Goal: Information Seeking & Learning: Learn about a topic

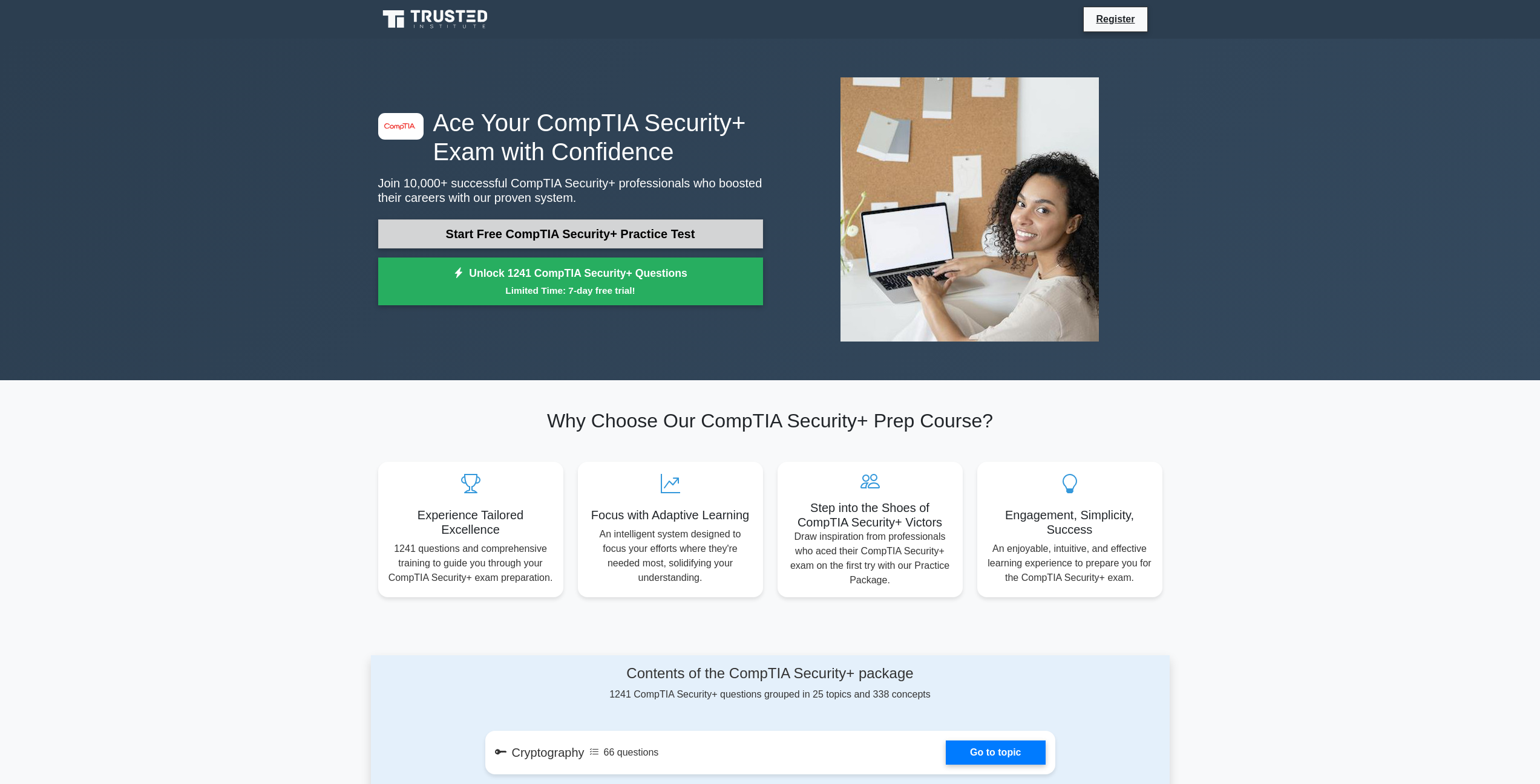
click at [651, 241] on link "Start Free CompTIA Security+ Practice Test" at bounding box center [570, 233] width 384 height 29
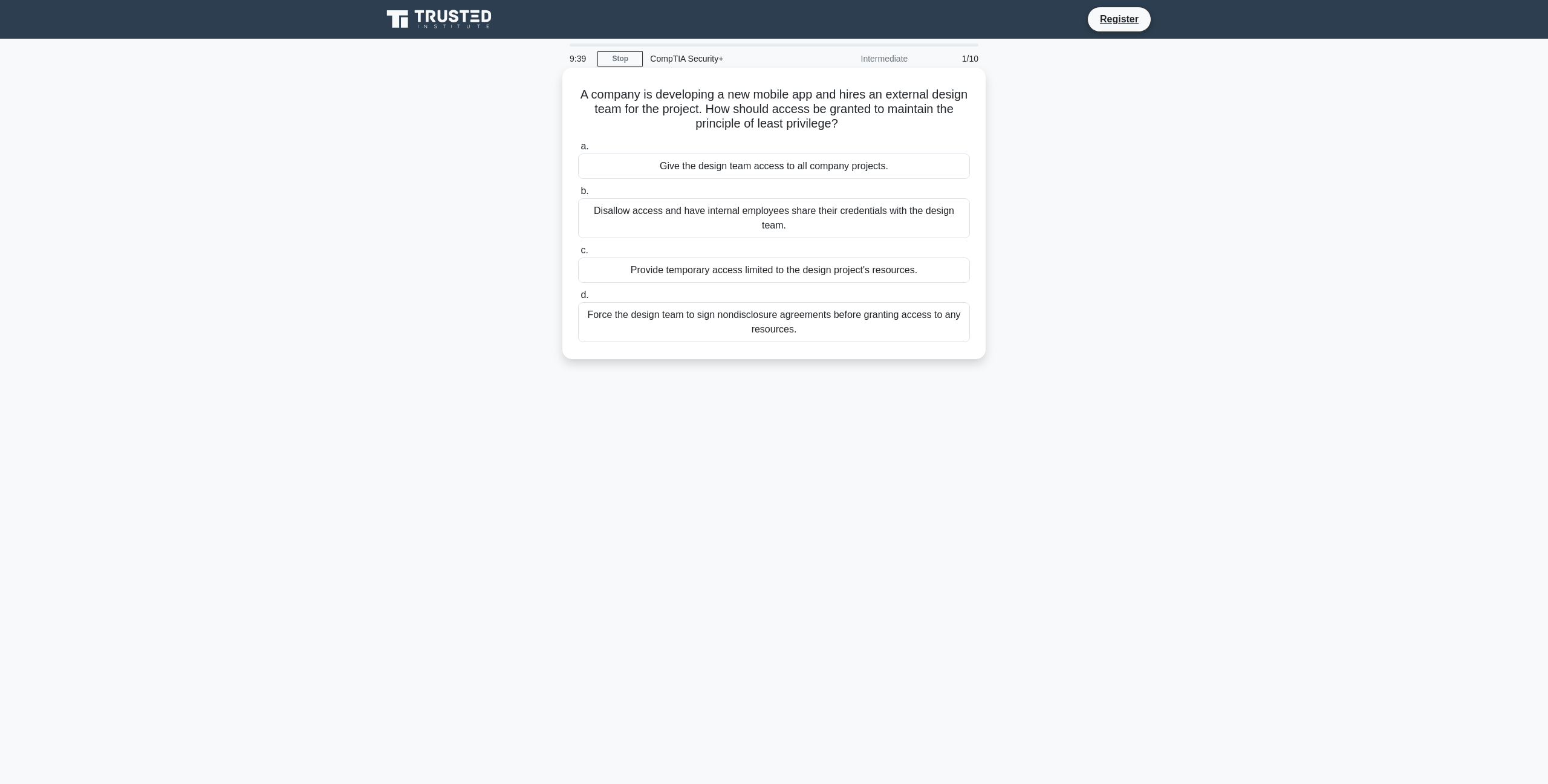
click at [825, 269] on div "Provide temporary access limited to the design project's resources." at bounding box center [774, 270] width 392 height 25
click at [578, 255] on input "c. Provide temporary access limited to the design project's resources." at bounding box center [578, 251] width 0 height 8
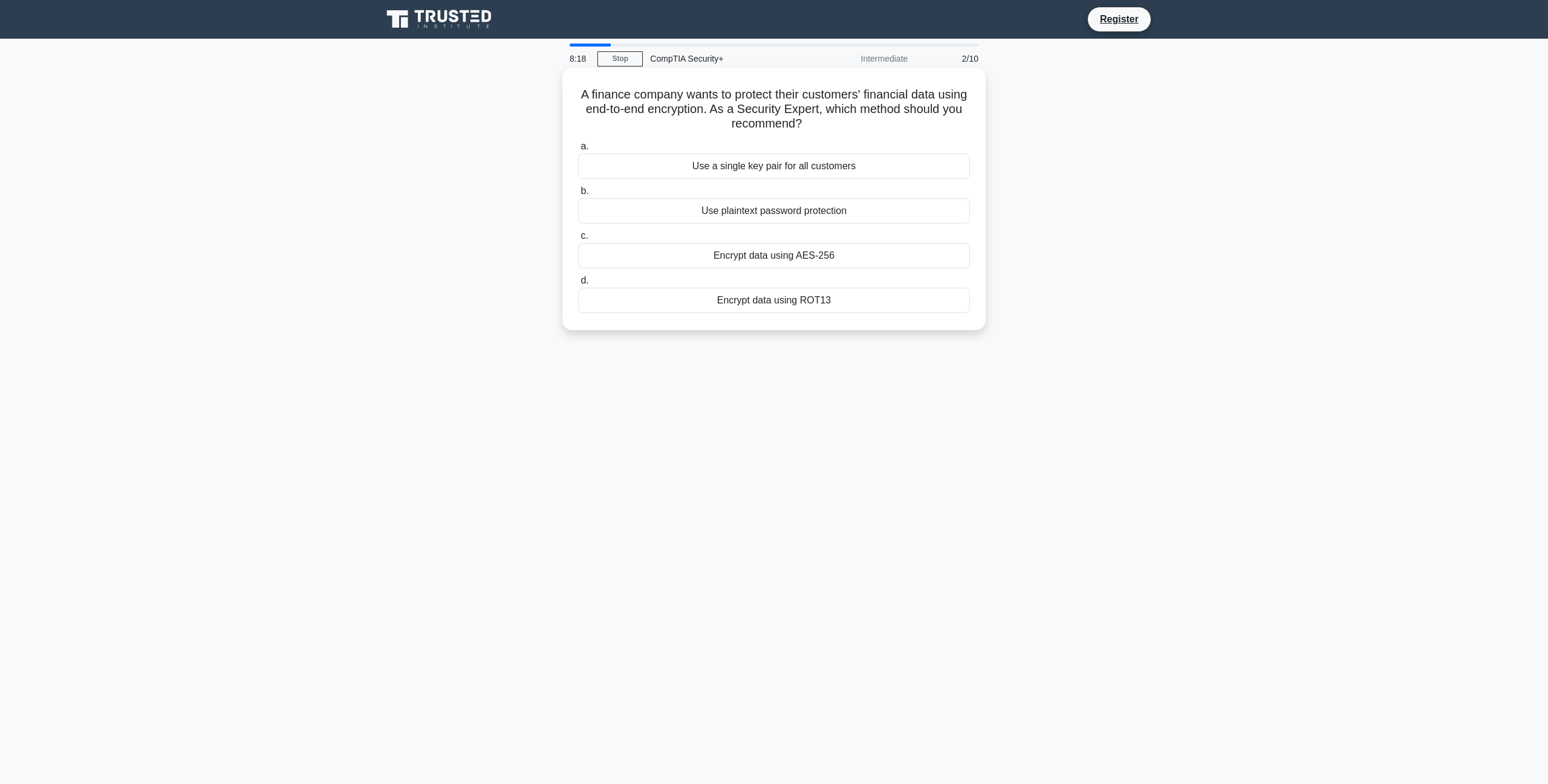
click at [816, 259] on div "Encrypt data using AES-256" at bounding box center [774, 256] width 392 height 25
click at [578, 240] on input "c. Encrypt data using AES-256" at bounding box center [578, 236] width 0 height 8
drag, startPoint x: 692, startPoint y: 111, endPoint x: 719, endPoint y: 111, distance: 27.0
click at [719, 111] on h5 "A security team needs to reduce the number of false positives generated by thei…" at bounding box center [774, 109] width 394 height 45
click at [781, 313] on div "Tuning the correlation rules" at bounding box center [774, 301] width 392 height 25
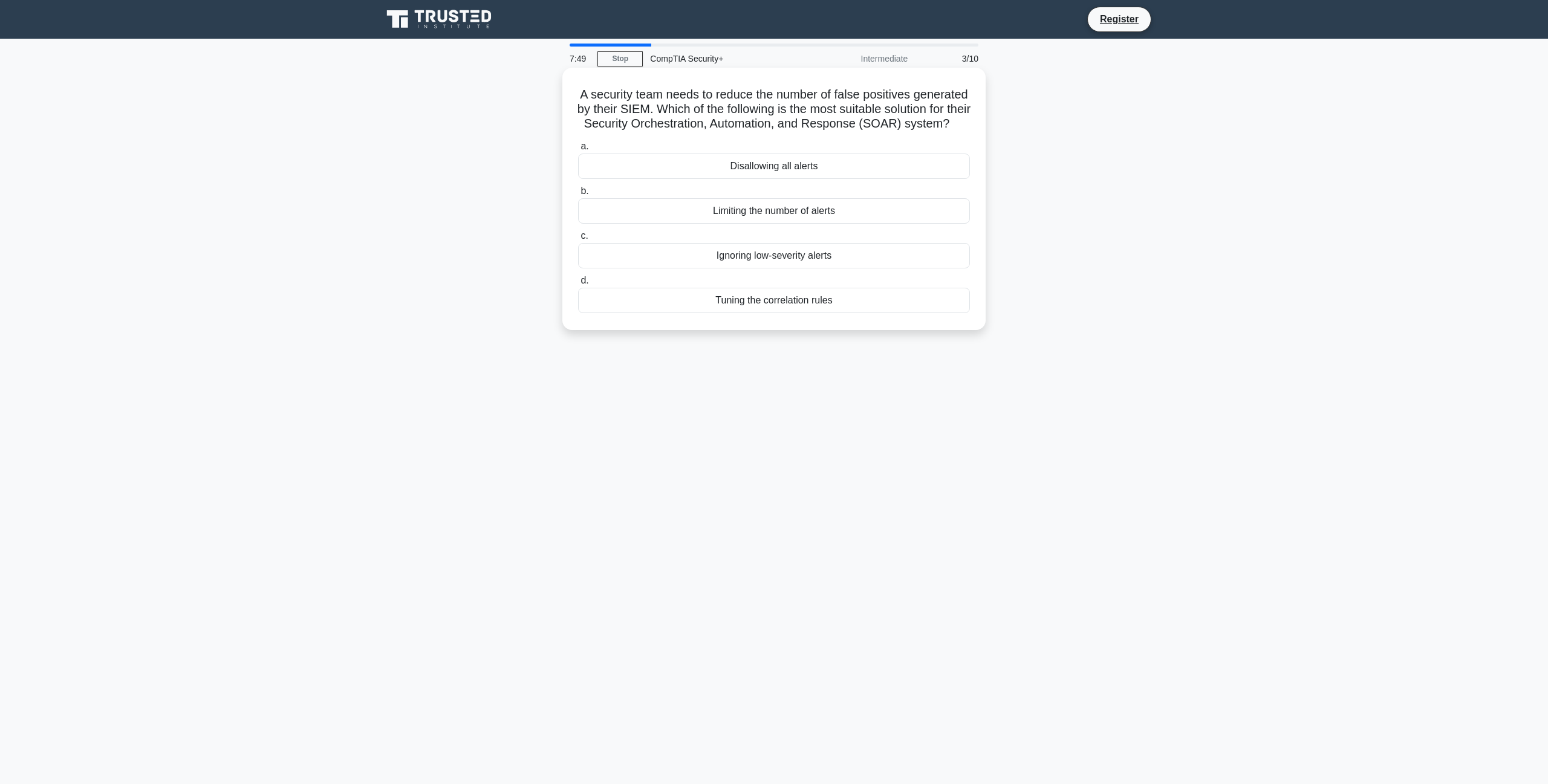
click at [578, 285] on input "d. Tuning the correlation rules" at bounding box center [578, 281] width 0 height 8
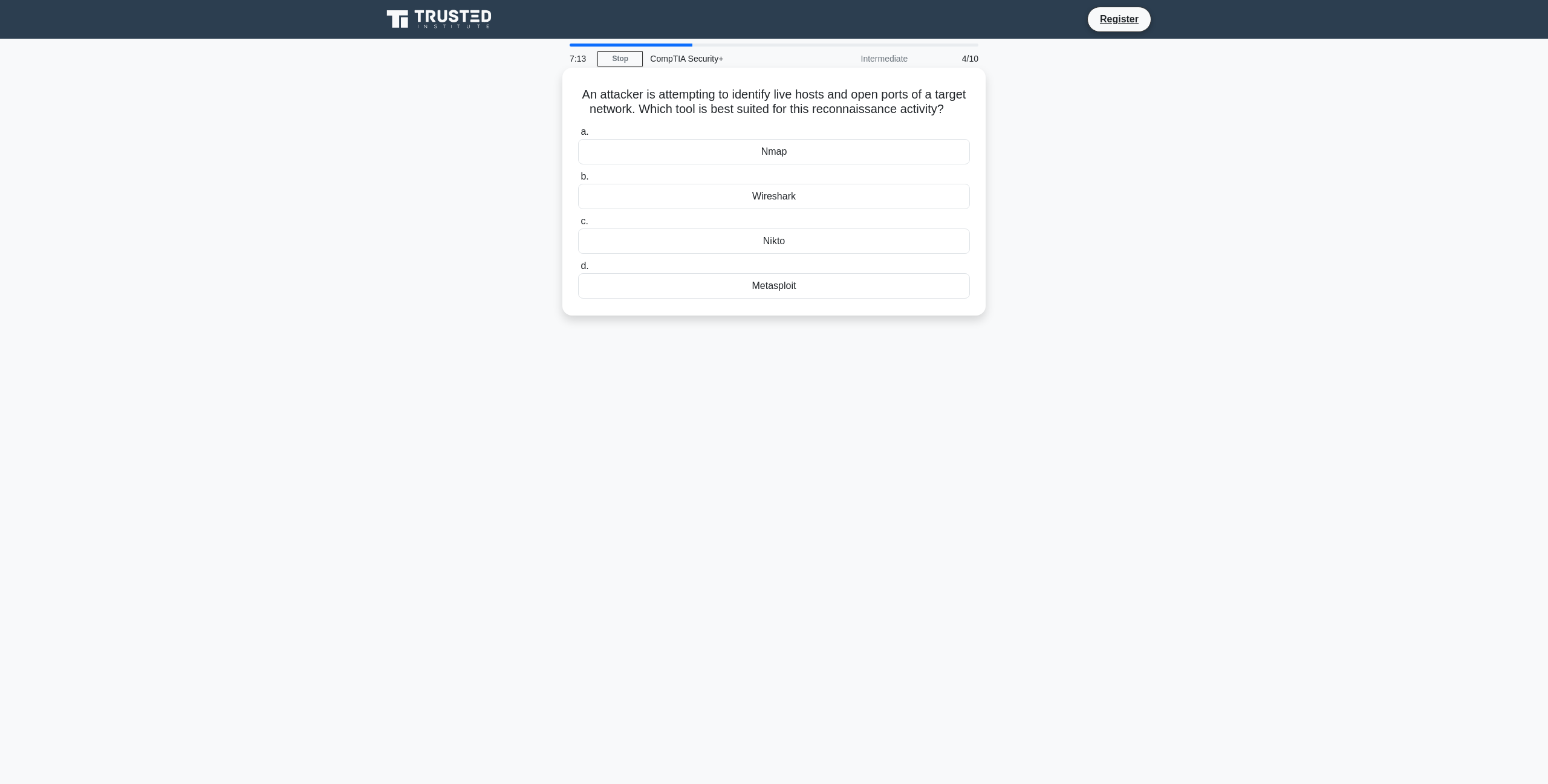
click at [774, 164] on div "Nmap" at bounding box center [774, 152] width 392 height 25
click at [578, 136] on input "a. Nmap" at bounding box center [578, 132] width 0 height 8
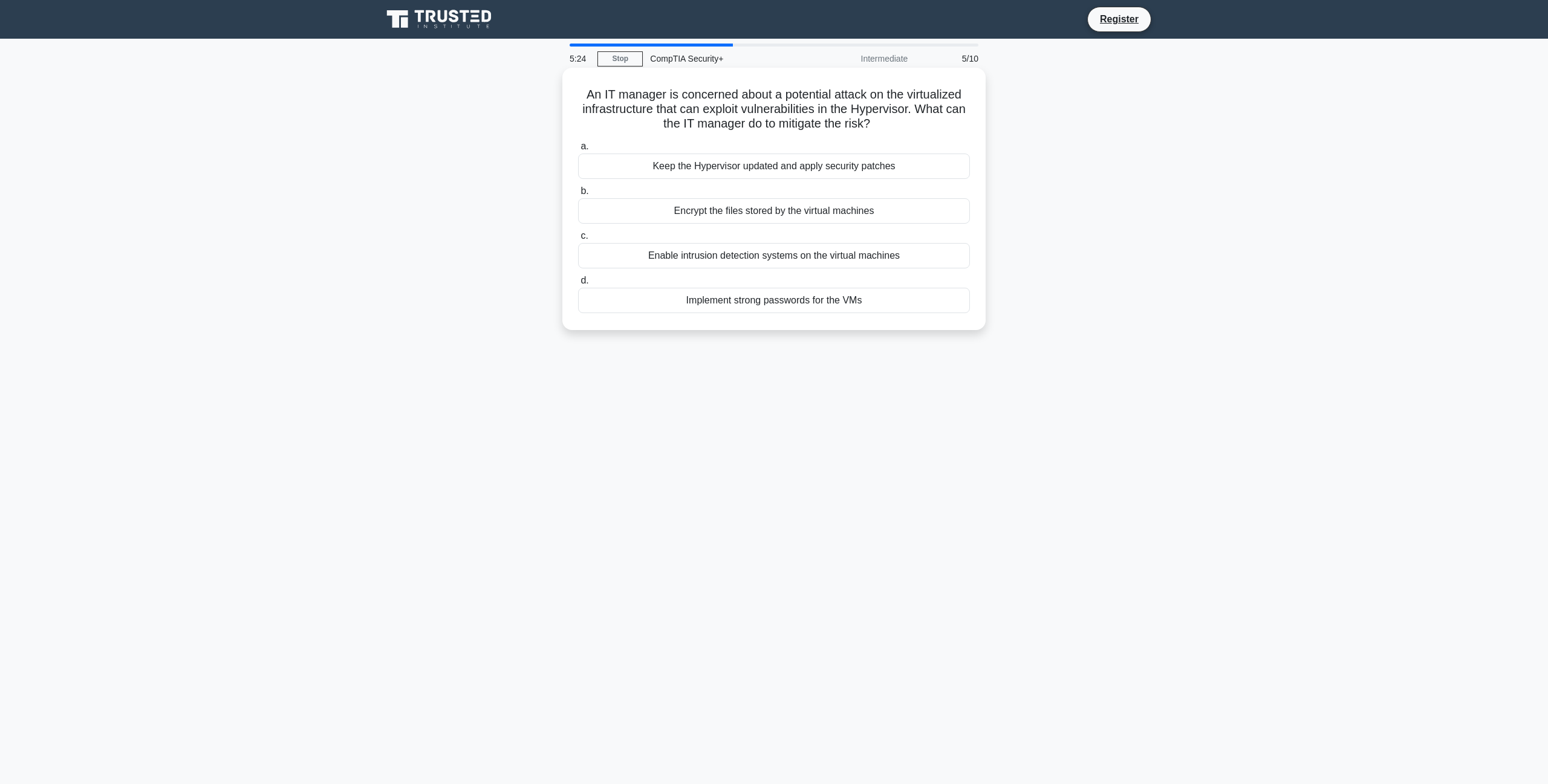
click at [782, 171] on div "Keep the Hypervisor updated and apply security patches" at bounding box center [774, 166] width 392 height 25
click at [578, 150] on input "a. Keep the Hypervisor updated and apply security patches" at bounding box center [578, 147] width 0 height 8
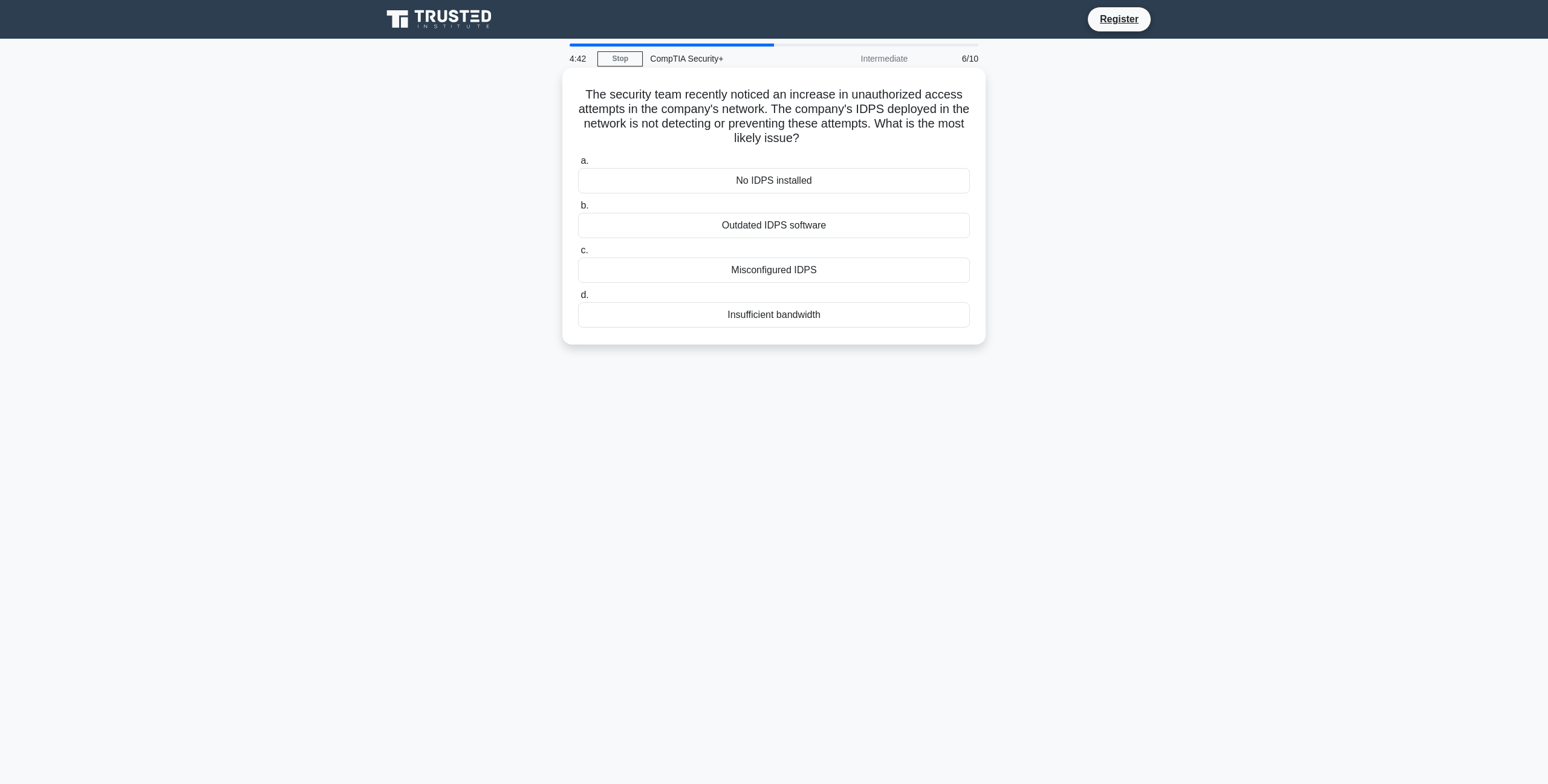
click at [777, 274] on div "Misconfigured IDPS" at bounding box center [774, 270] width 392 height 25
click at [578, 255] on input "c. Misconfigured IDPS" at bounding box center [578, 251] width 0 height 8
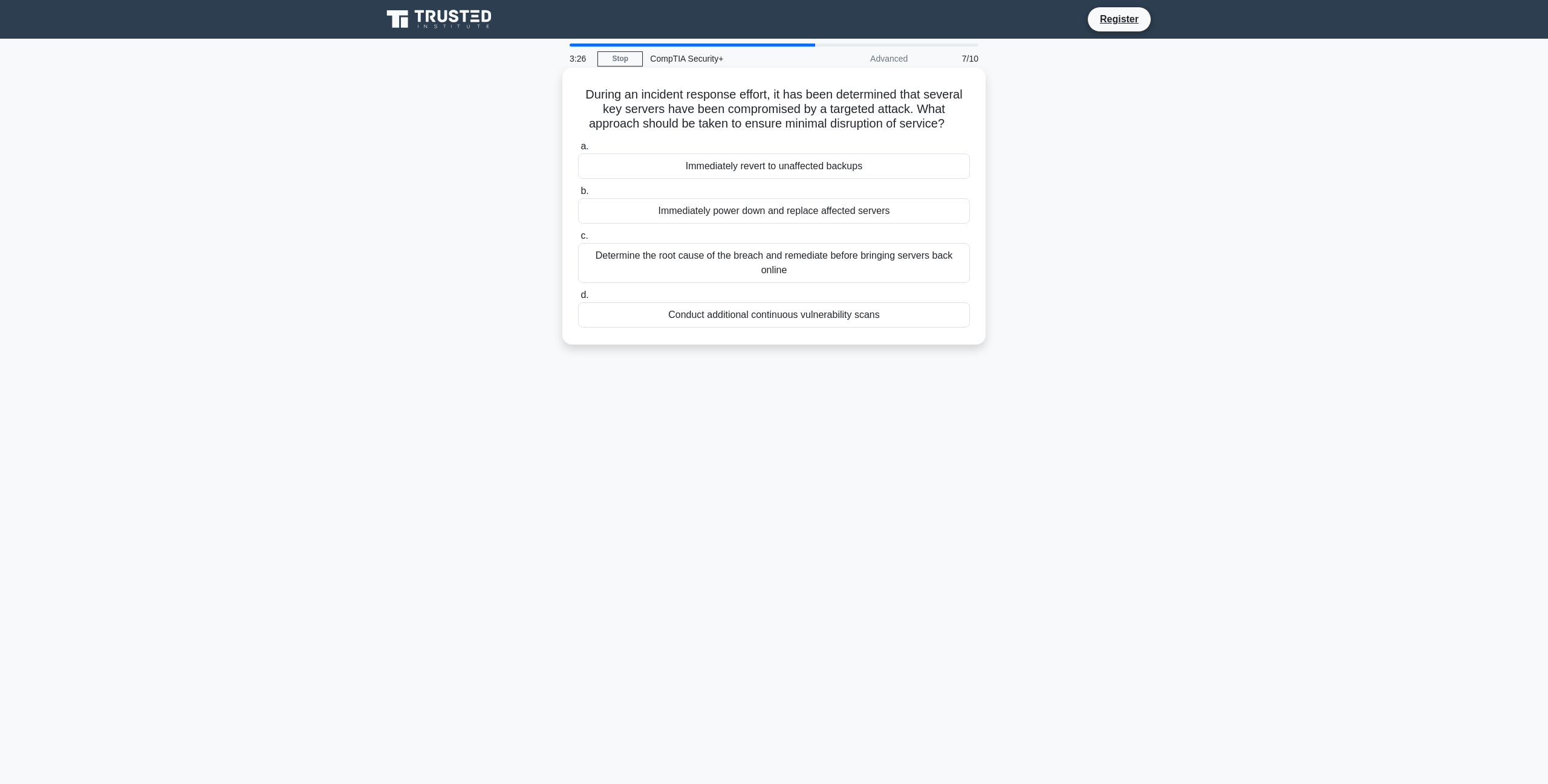
click at [773, 267] on div "Determine the root cause of the breach and remediate before bringing servers ba…" at bounding box center [774, 263] width 392 height 40
click at [578, 240] on input "c. Determine the root cause of the breach and remediate before bringing servers…" at bounding box center [578, 236] width 0 height 8
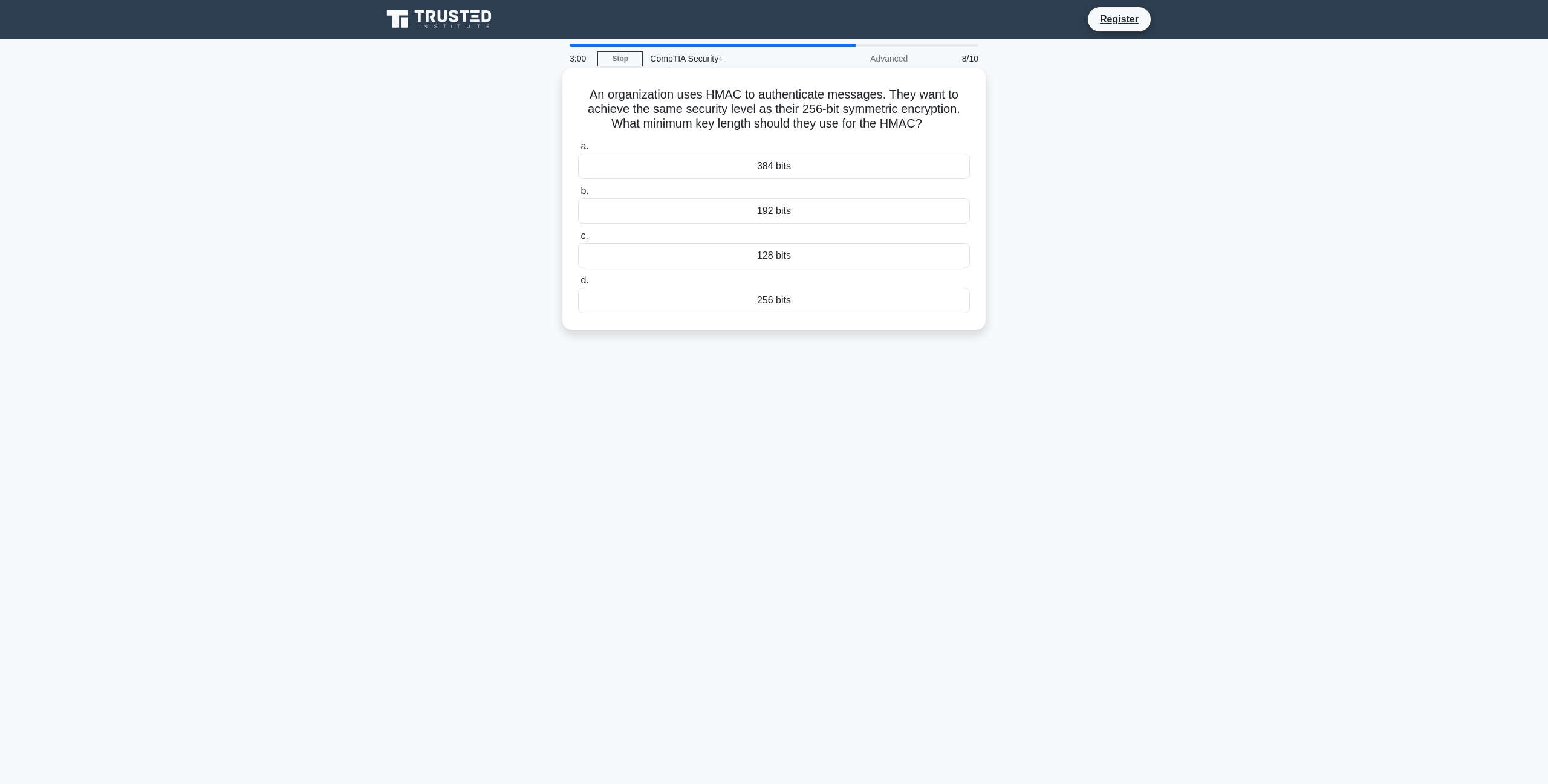
click at [771, 301] on div "256 bits" at bounding box center [774, 301] width 392 height 25
click at [578, 285] on input "d. 256 bits" at bounding box center [578, 281] width 0 height 8
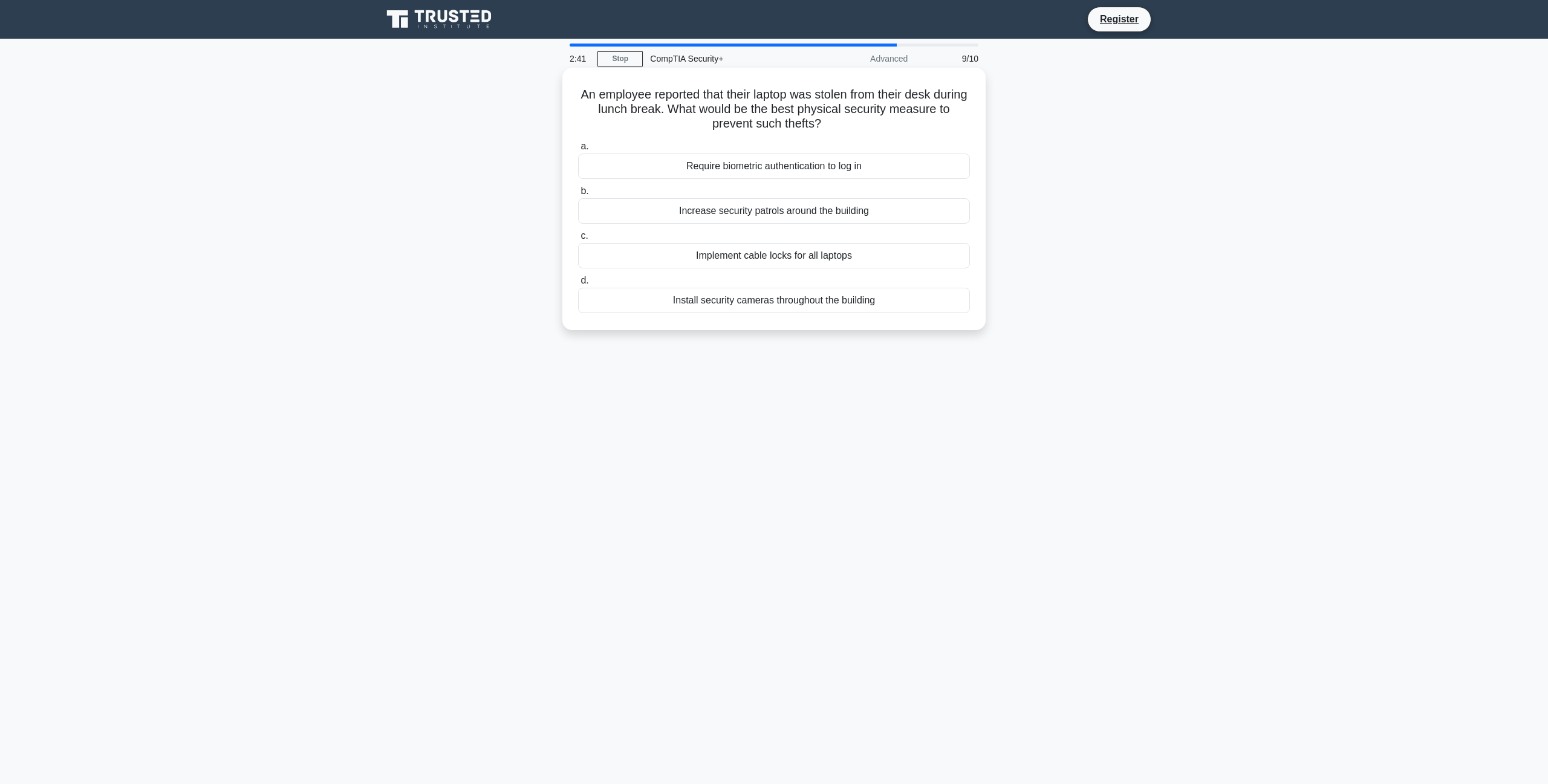
click at [827, 257] on div "Implement cable locks for all laptops" at bounding box center [774, 256] width 392 height 25
click at [578, 240] on input "c. Implement cable locks for all laptops" at bounding box center [578, 236] width 0 height 8
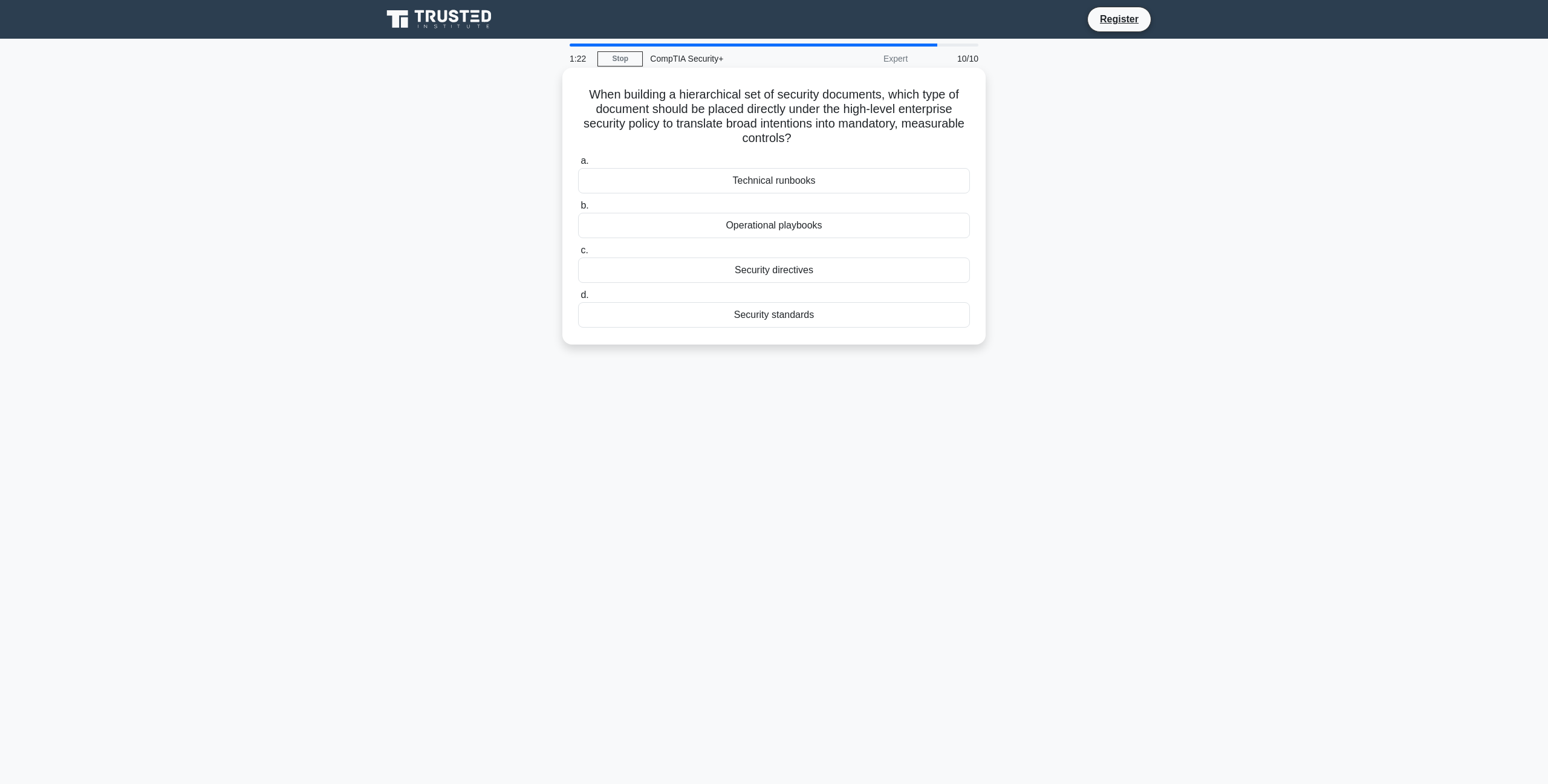
click at [779, 275] on div "Security directives" at bounding box center [774, 270] width 392 height 25
click at [578, 255] on input "c. Security directives" at bounding box center [578, 251] width 0 height 8
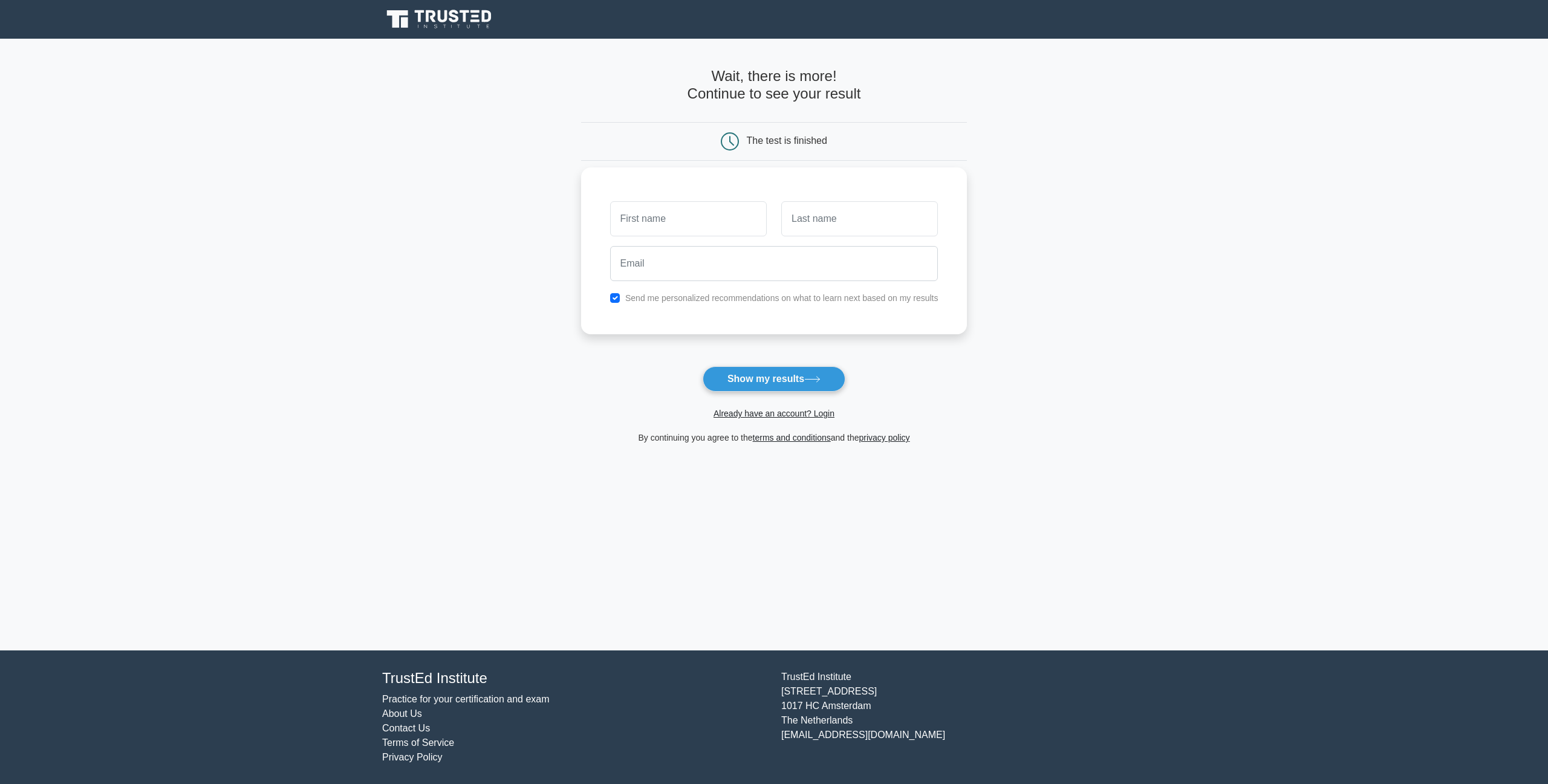
click at [714, 215] on input "text" at bounding box center [688, 219] width 156 height 35
type input "Lydz"
click at [835, 223] on input "text" at bounding box center [860, 219] width 156 height 35
type input "Spam"
click at [702, 366] on button "Show my results" at bounding box center [774, 379] width 143 height 25
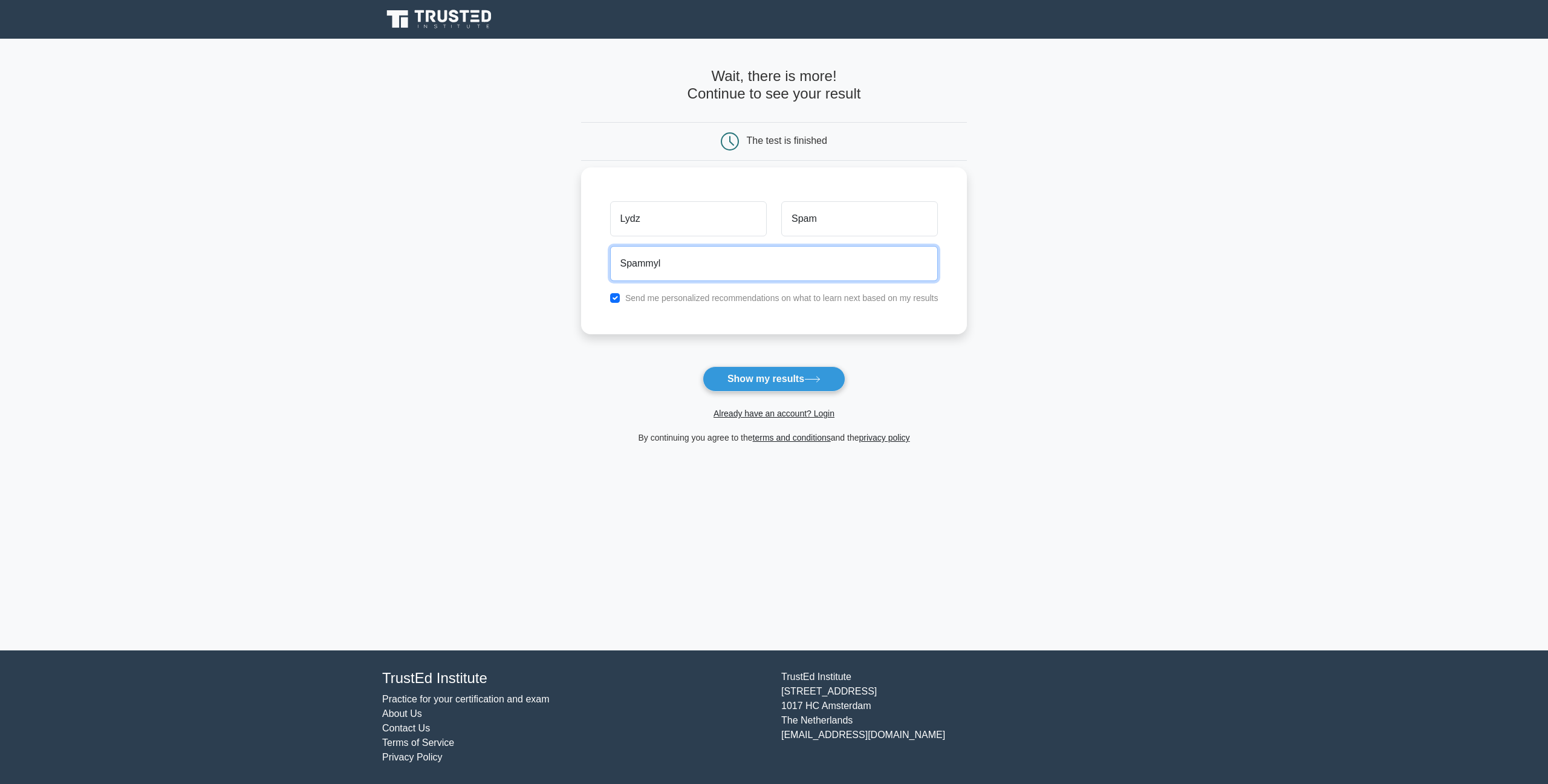
drag, startPoint x: 879, startPoint y: 261, endPoint x: 872, endPoint y: 257, distance: 8.1
click at [702, 366] on button "Show my results" at bounding box center [774, 379] width 143 height 25
click at [1041, 398] on main "Wait, there is more! Continue to see your result The test is finished Lydz Spam" at bounding box center [774, 345] width 1548 height 612
click at [741, 261] on input "Spammyl" at bounding box center [774, 263] width 328 height 35
type input "spammylydz@gmail.com"
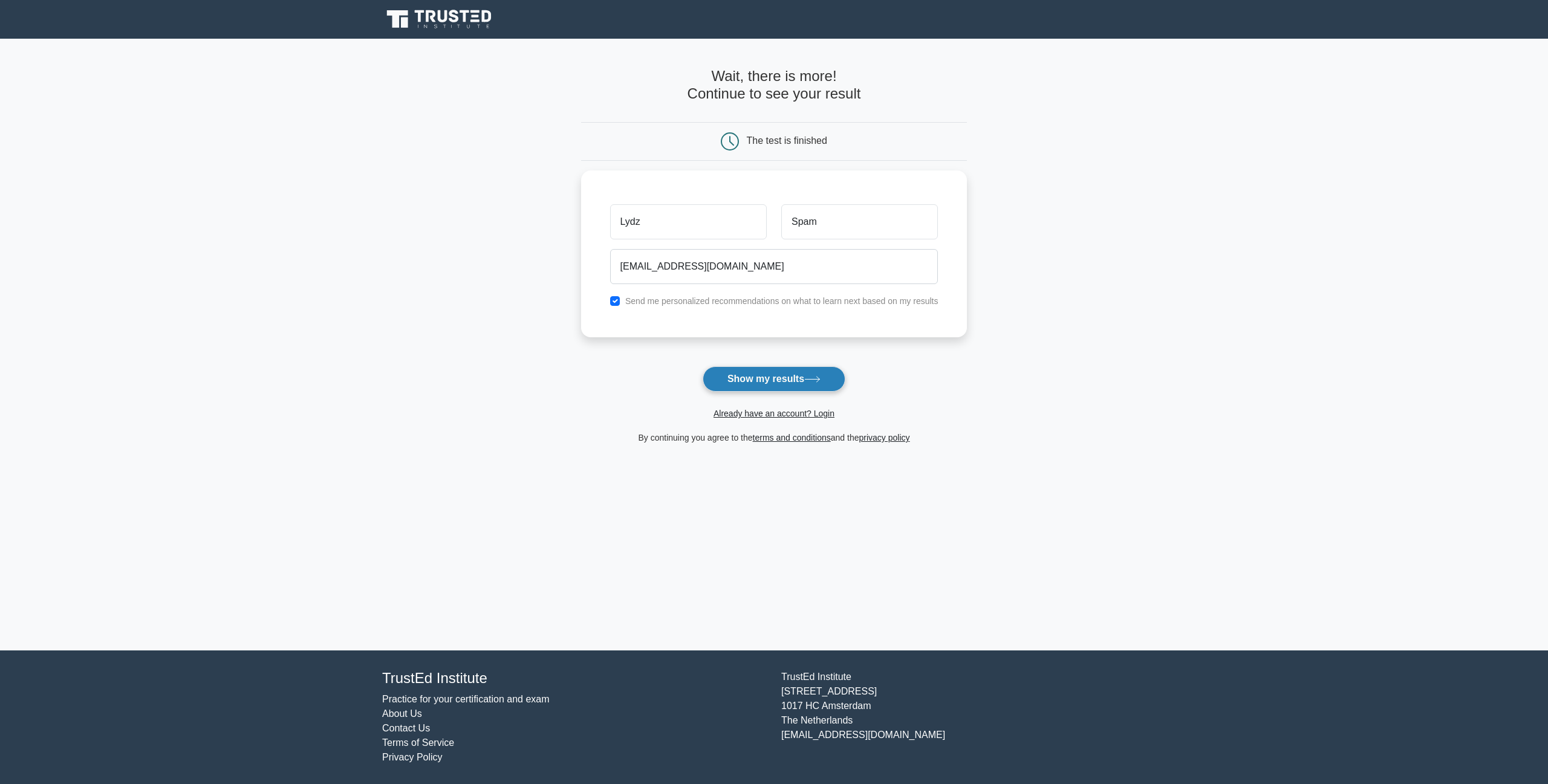
click at [785, 384] on button "Show my results" at bounding box center [774, 379] width 143 height 25
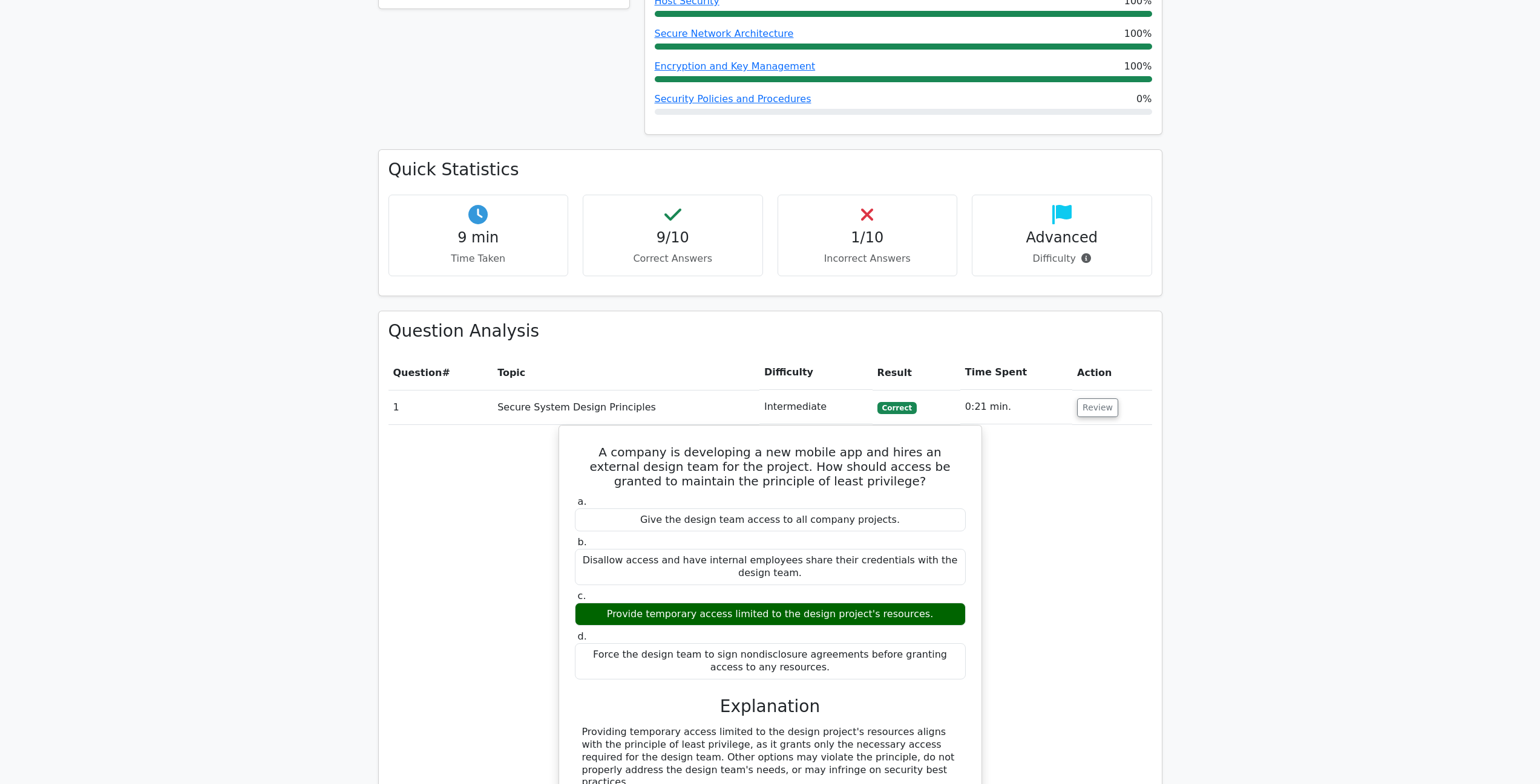
scroll to position [665, 0]
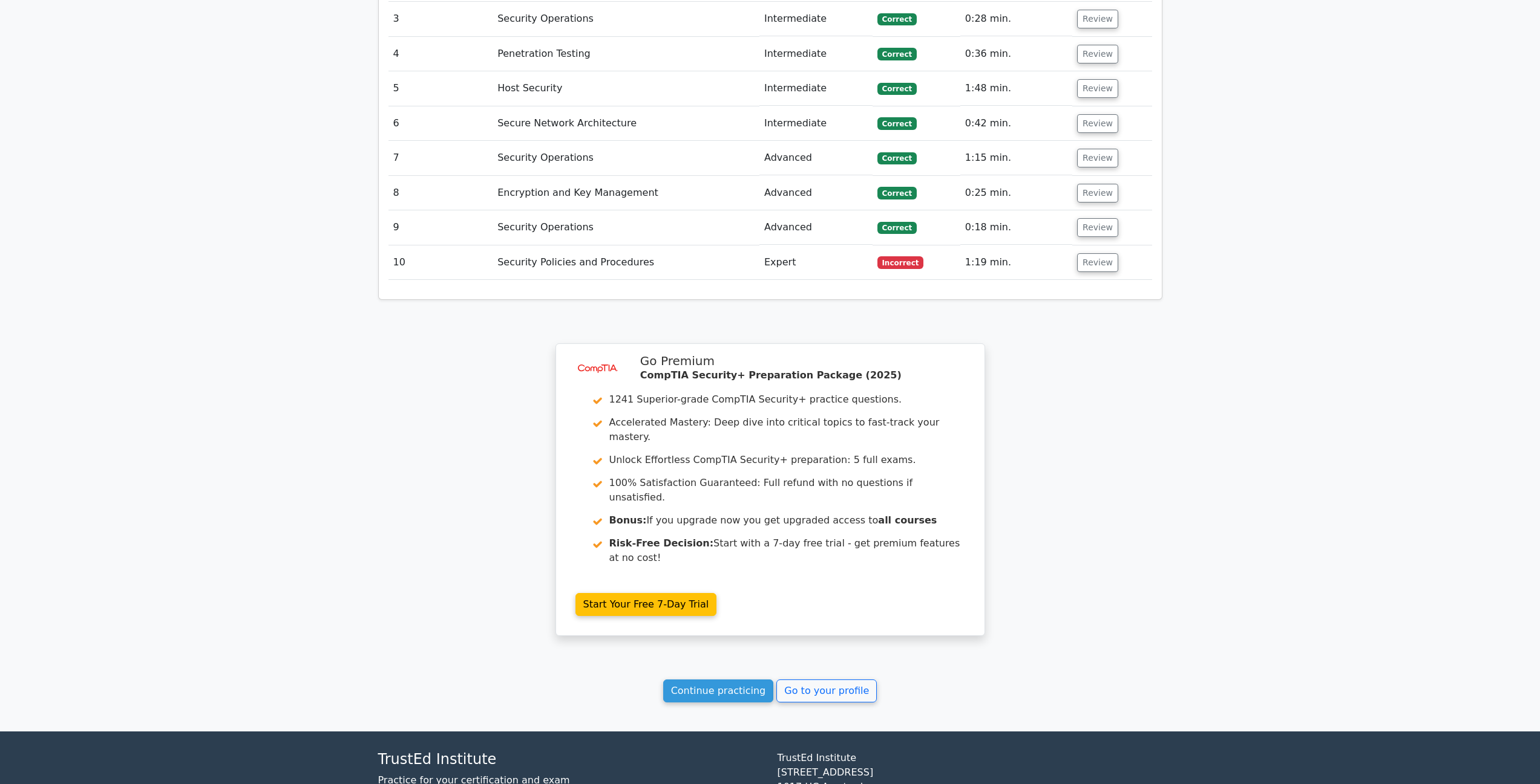
drag, startPoint x: 1239, startPoint y: 393, endPoint x: 1241, endPoint y: 499, distance: 106.0
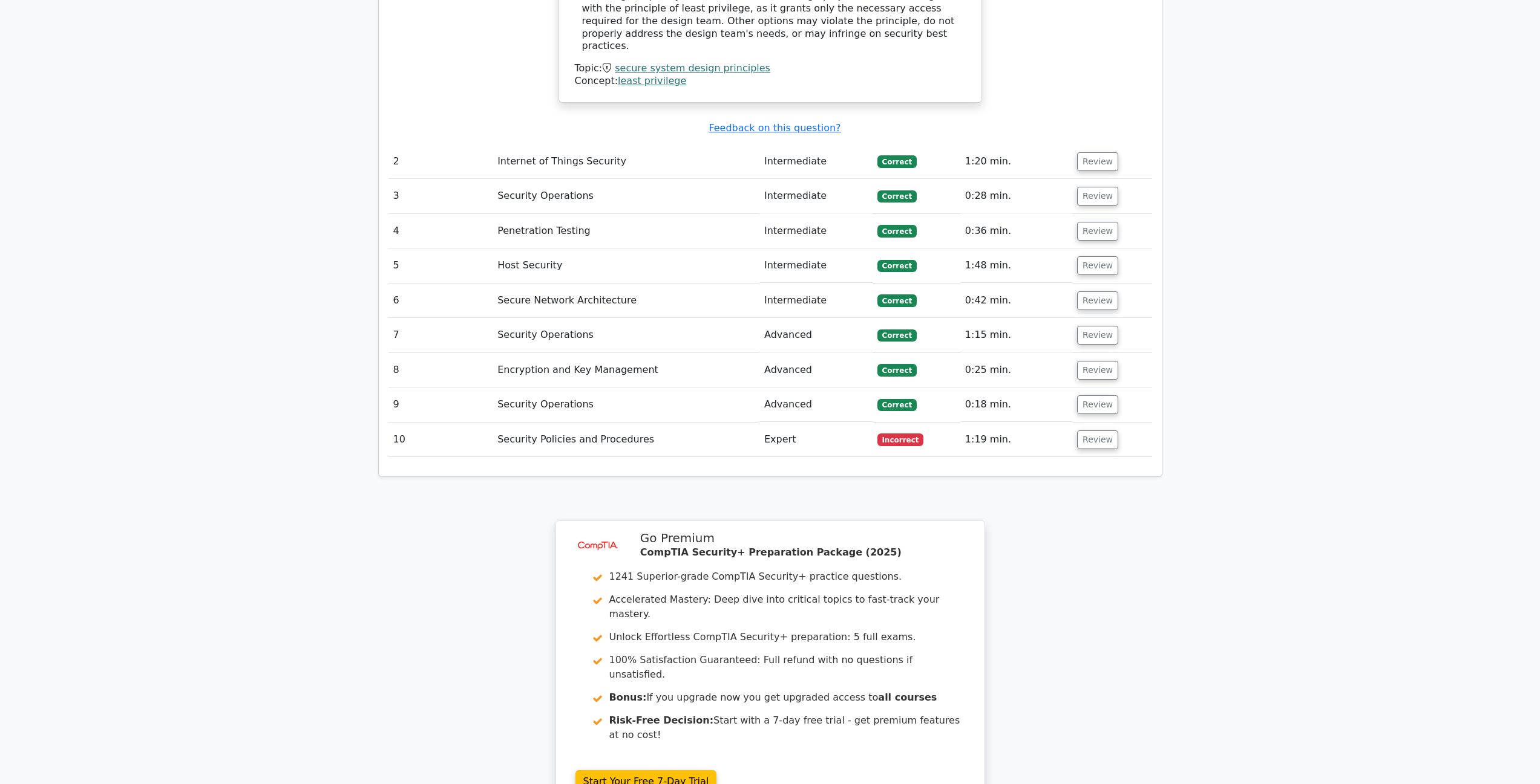
scroll to position [1275, 0]
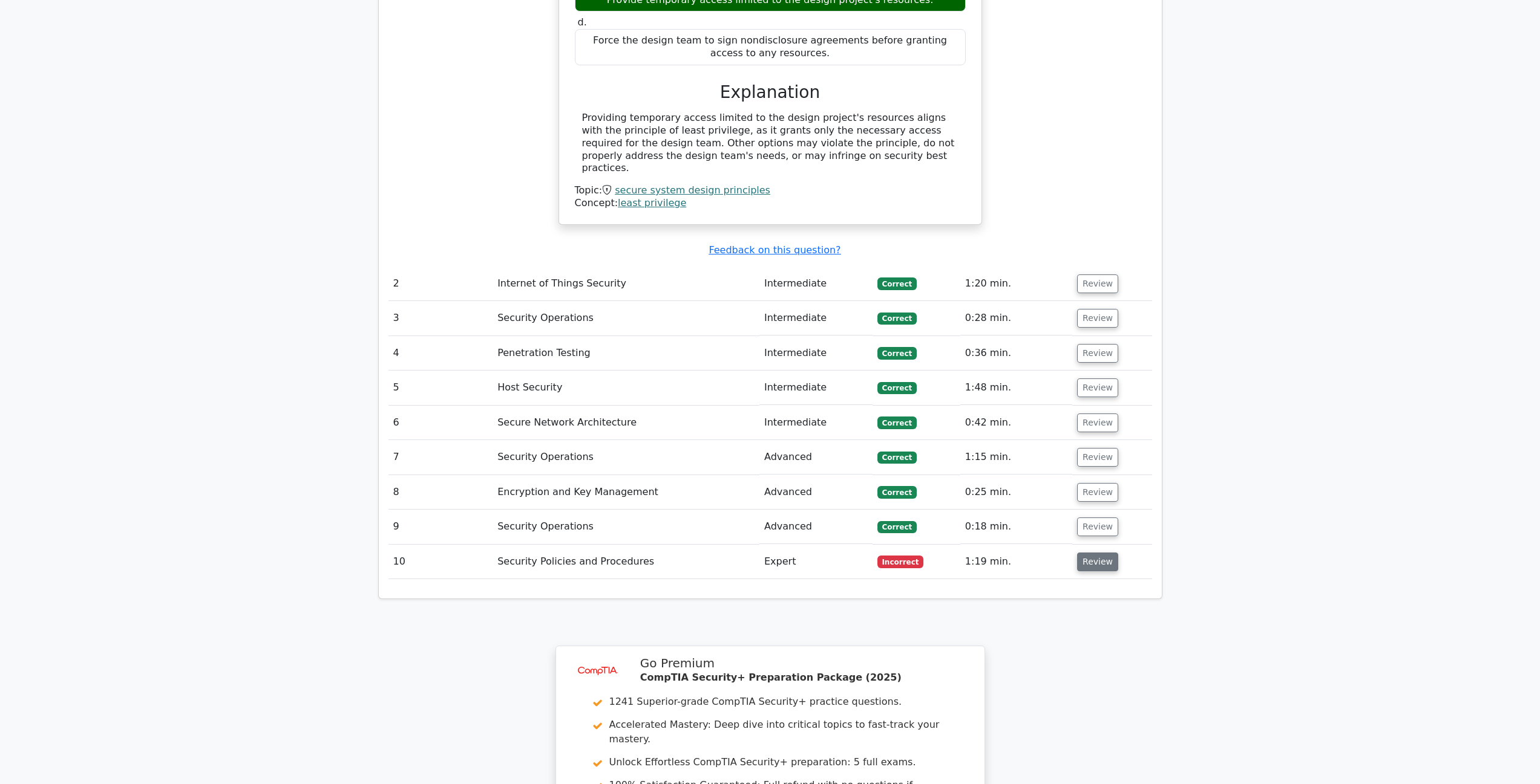
click at [1082, 553] on button "Review" at bounding box center [1098, 562] width 41 height 19
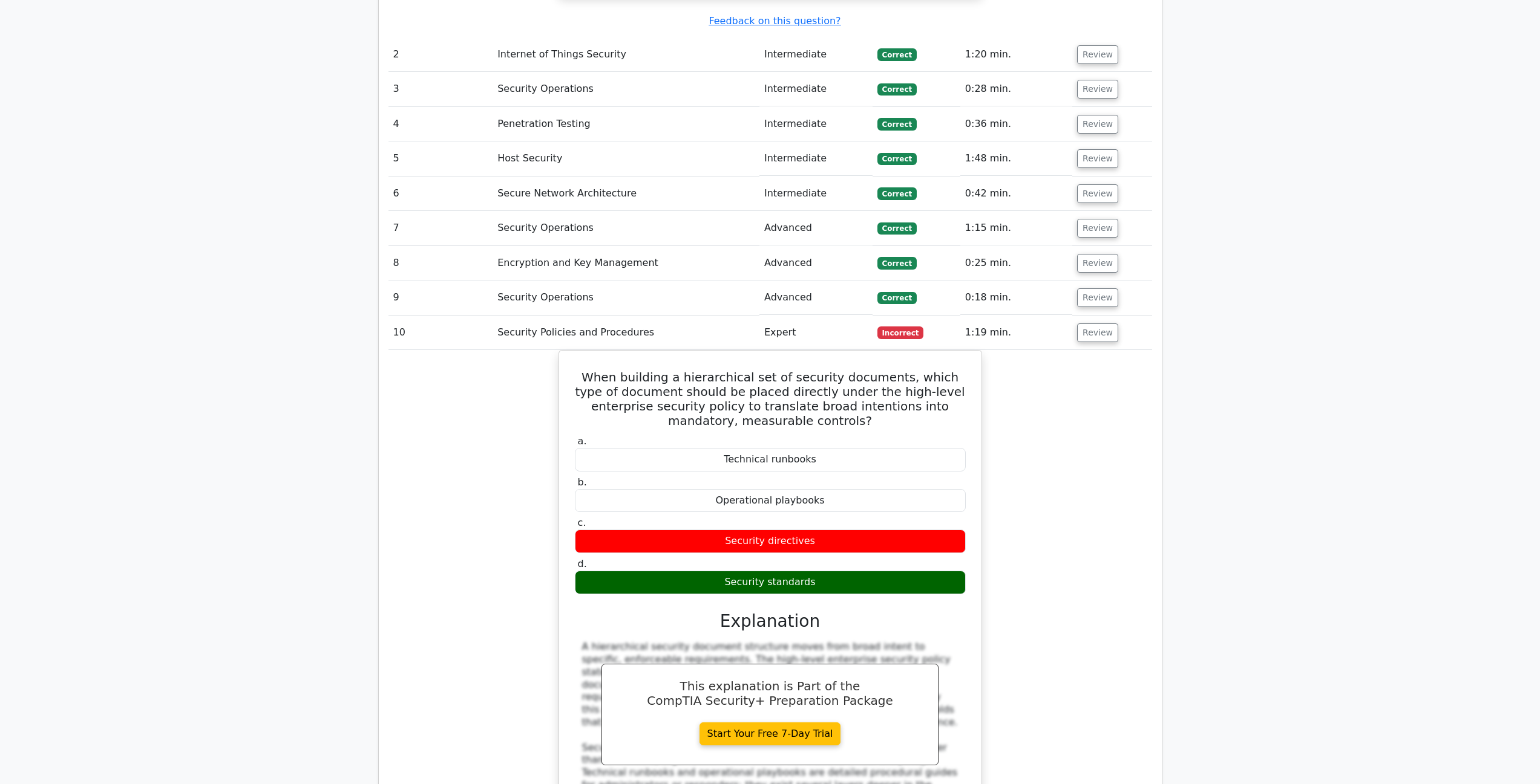
scroll to position [1517, 0]
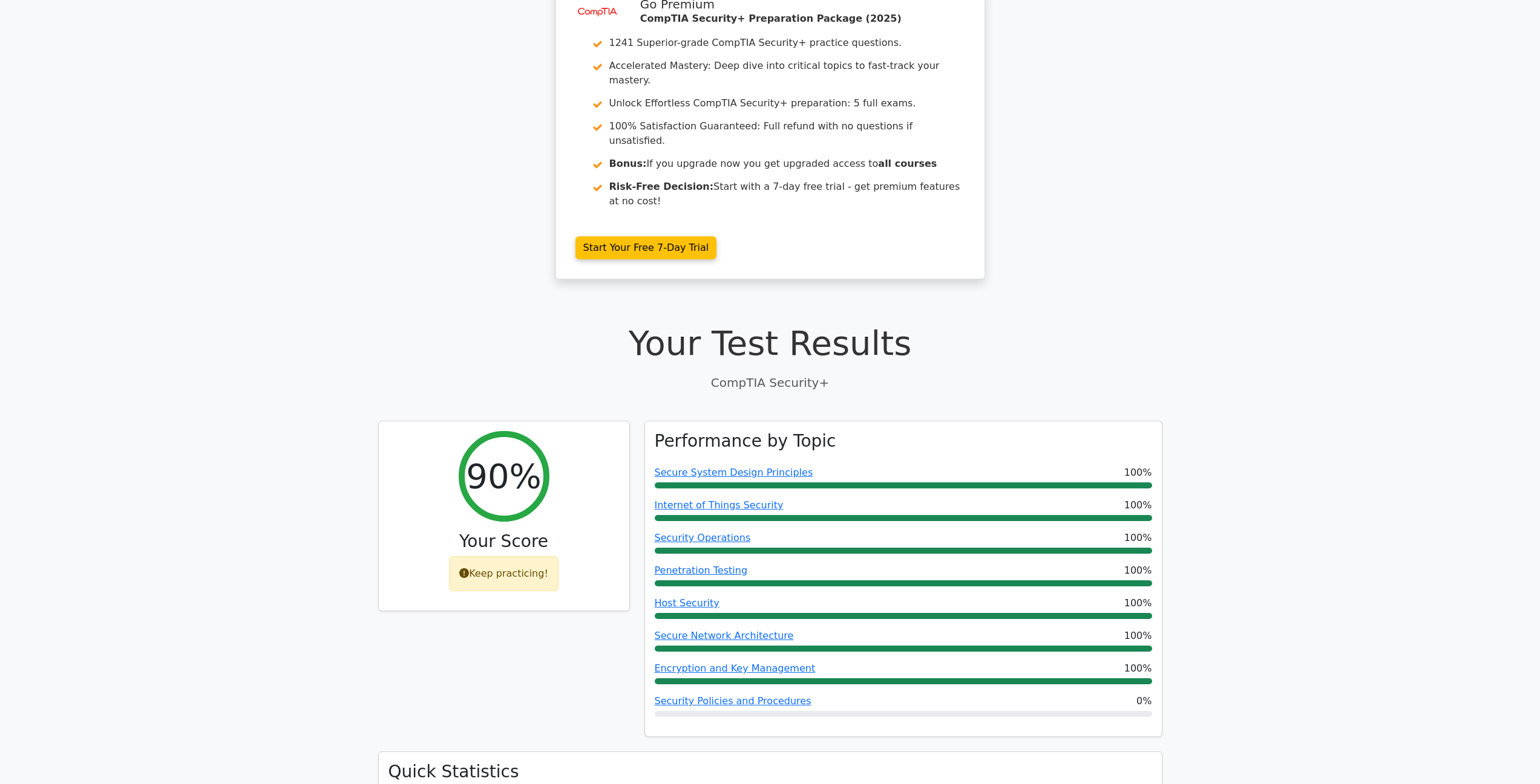
scroll to position [5, 0]
